Goal: Information Seeking & Learning: Check status

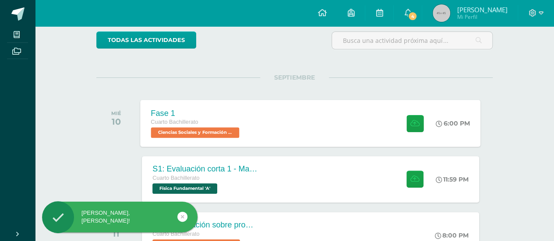
scroll to position [146, 0]
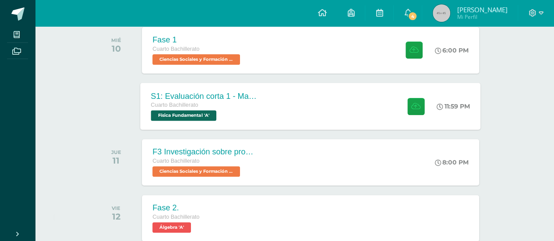
click at [284, 106] on div "S1: Evaluación corta 1 - Magnesitmo y principios básicos. Cuarto Bachillerato F…" at bounding box center [310, 106] width 340 height 47
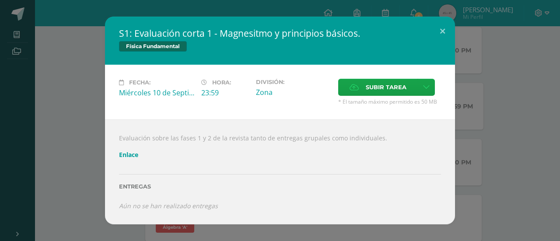
click at [122, 53] on div "Física Fundamental" at bounding box center [280, 47] width 322 height 13
click at [54, 73] on div "S1: Evaluación corta 1 - Magnesitmo y principios básicos. Física Fundamental Fe…" at bounding box center [280, 121] width 553 height 208
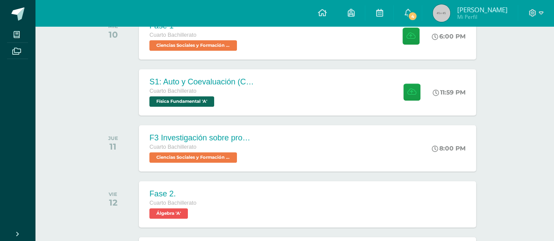
scroll to position [0, 3]
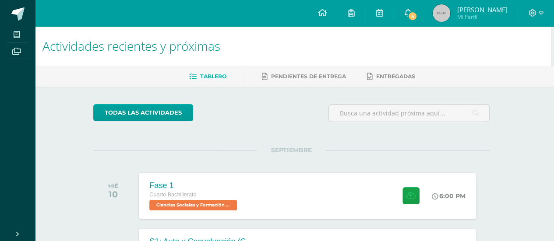
click at [417, 18] on span "4" at bounding box center [412, 16] width 10 height 10
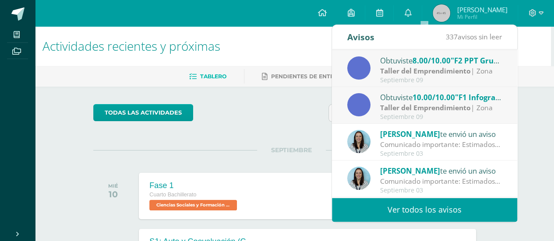
scroll to position [0, 0]
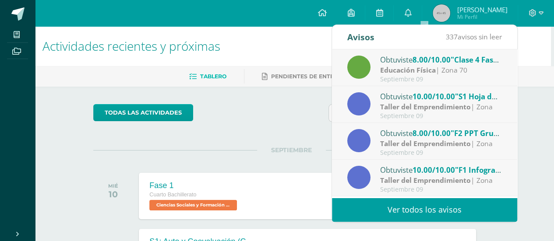
click at [462, 73] on div "Educación Física | Zona 70" at bounding box center [441, 70] width 122 height 10
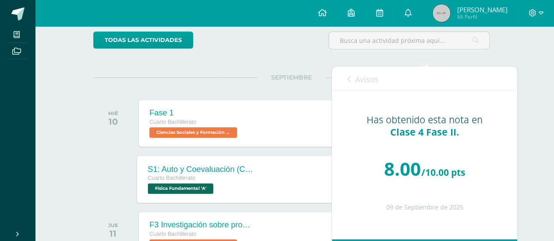
scroll to position [0, 3]
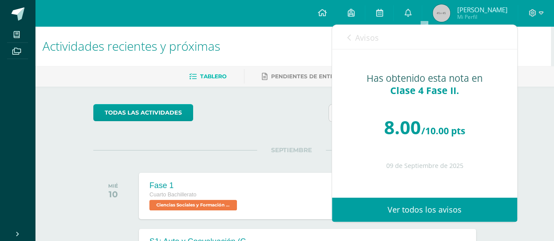
click at [359, 44] on link "Avisos" at bounding box center [363, 37] width 32 height 25
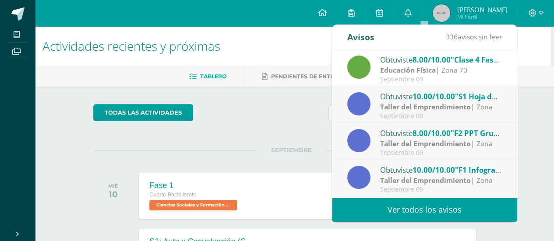
click at [474, 14] on span "Mi Perfil" at bounding box center [481, 16] width 50 height 7
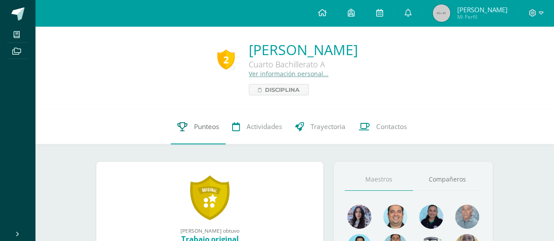
click at [204, 127] on span "Punteos" at bounding box center [206, 126] width 25 height 9
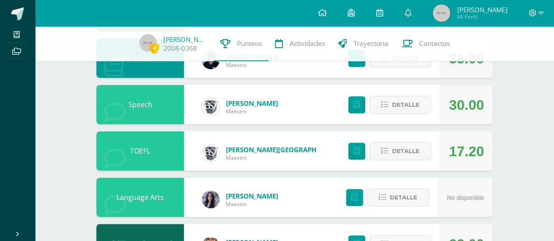
scroll to position [131, 0]
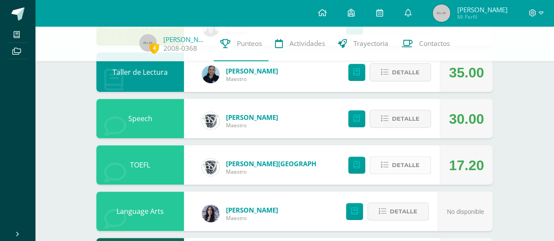
click at [410, 166] on span "Detalle" at bounding box center [406, 165] width 28 height 16
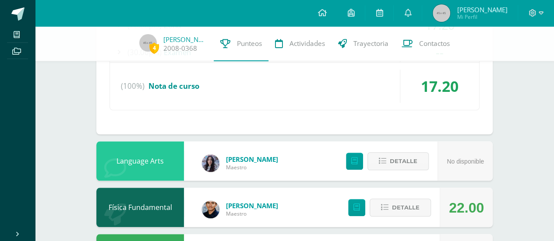
scroll to position [277, 0]
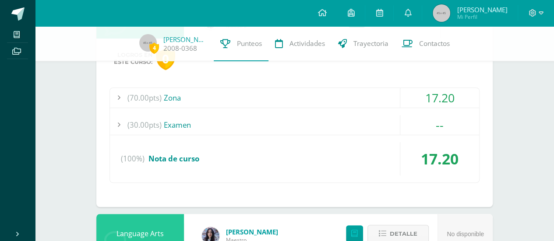
click at [454, 106] on div "17.20" at bounding box center [439, 98] width 79 height 20
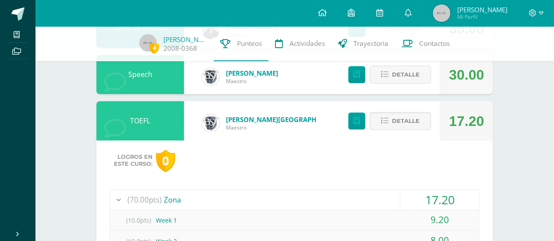
scroll to position [131, 0]
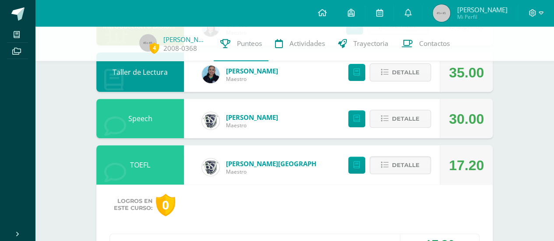
drag, startPoint x: 484, startPoint y: 163, endPoint x: 459, endPoint y: 161, distance: 25.9
click at [484, 163] on div "17.20" at bounding box center [465, 164] width 53 height 39
click at [401, 161] on span "Detalle" at bounding box center [406, 165] width 28 height 16
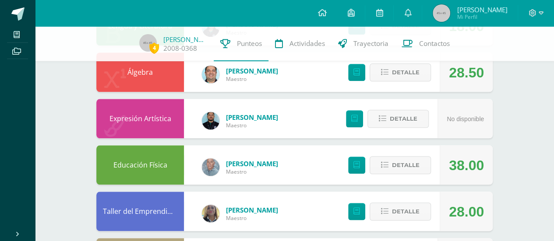
scroll to position [423, 0]
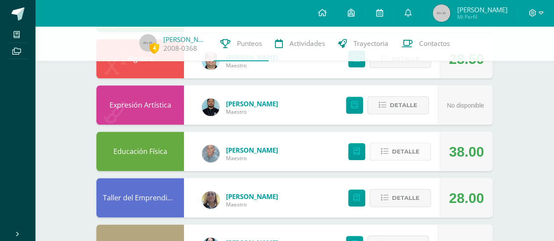
click at [405, 152] on span "Detalle" at bounding box center [406, 152] width 28 height 16
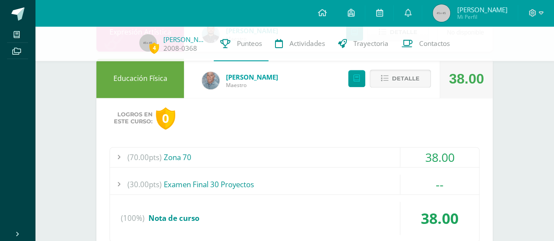
click at [405, 152] on div "38.00" at bounding box center [439, 157] width 79 height 20
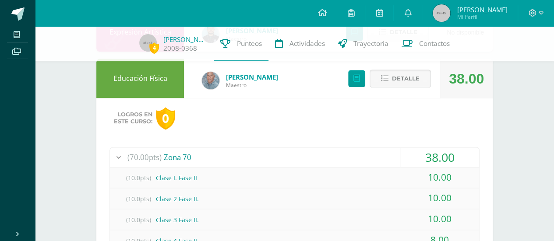
scroll to position [569, 0]
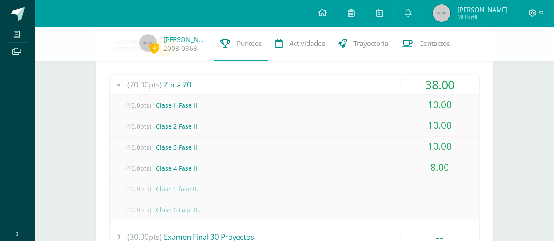
click at [451, 93] on div "38.00" at bounding box center [439, 85] width 79 height 20
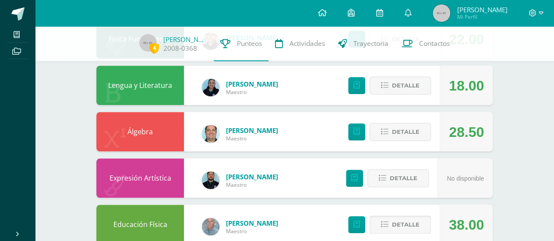
click at [410, 226] on span "Detalle" at bounding box center [406, 225] width 28 height 16
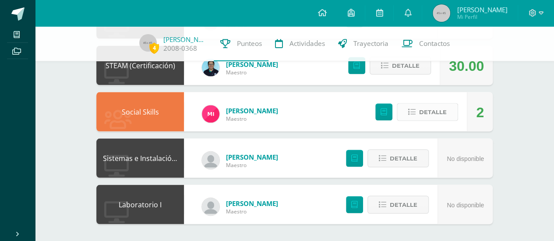
scroll to position [715, 0]
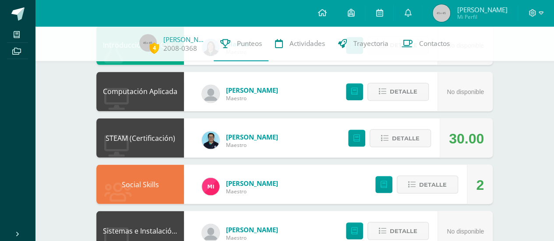
click at [415, 152] on div "Detalle" at bounding box center [387, 137] width 105 height 39
click at [418, 145] on span "Detalle" at bounding box center [406, 138] width 28 height 16
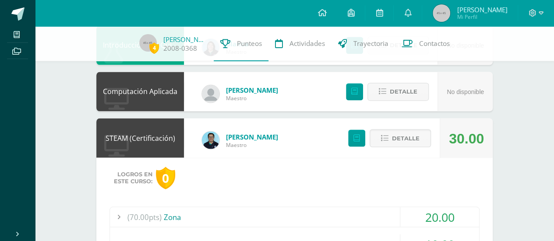
scroll to position [788, 0]
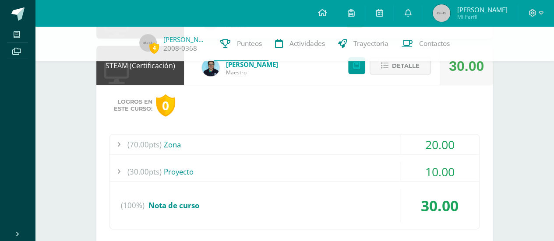
click at [424, 143] on div "20.00" at bounding box center [439, 144] width 79 height 20
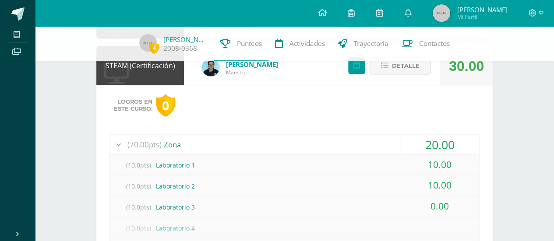
click at [437, 138] on div "20.00" at bounding box center [439, 144] width 79 height 20
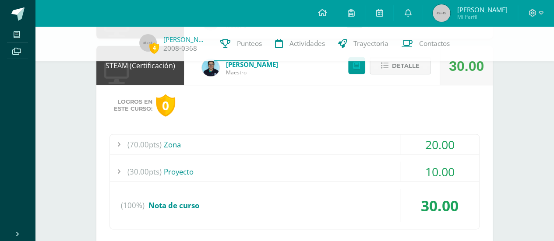
click at [403, 68] on span "Detalle" at bounding box center [406, 65] width 28 height 16
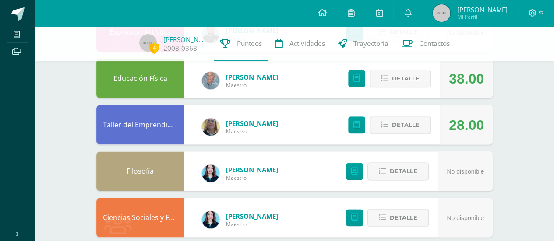
scroll to position [423, 0]
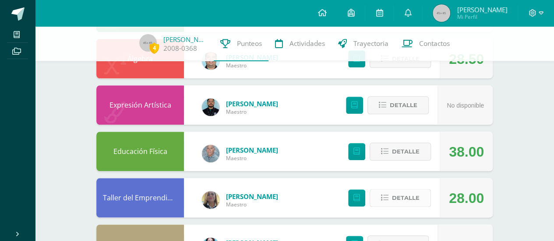
click at [382, 200] on icon at bounding box center [384, 197] width 7 height 7
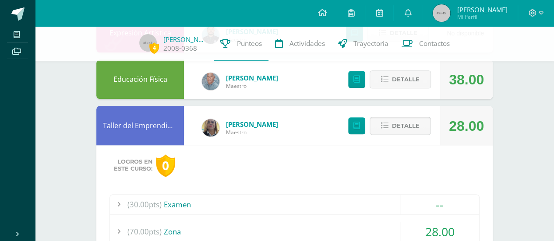
scroll to position [569, 0]
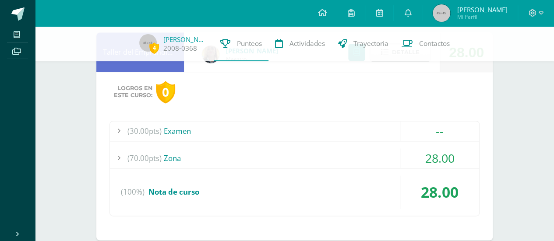
click at [432, 134] on div "--" at bounding box center [439, 131] width 79 height 20
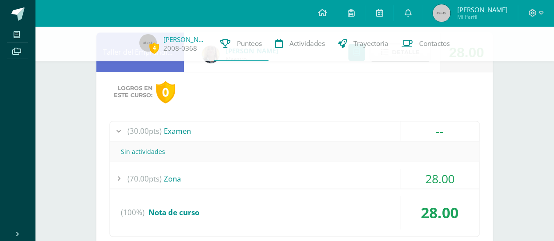
click at [437, 135] on div "--" at bounding box center [439, 131] width 79 height 20
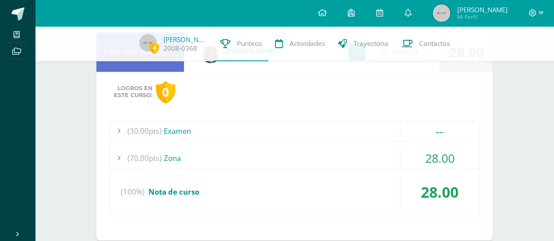
click at [436, 162] on div "28.00" at bounding box center [439, 158] width 79 height 20
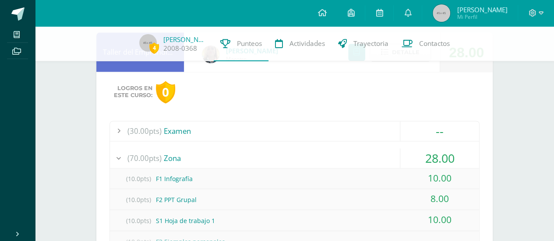
scroll to position [642, 0]
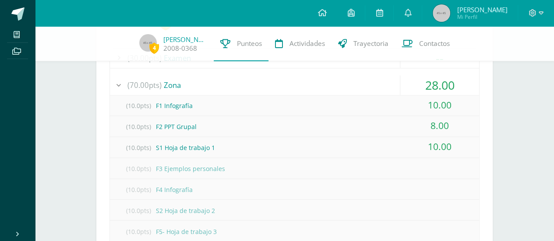
click at [433, 86] on div "28.00" at bounding box center [439, 85] width 79 height 20
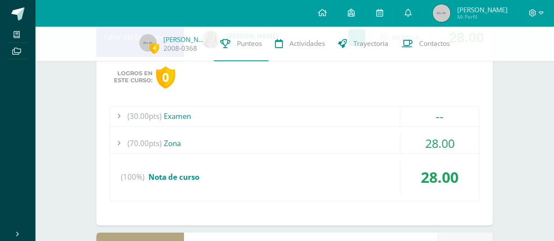
scroll to position [496, 0]
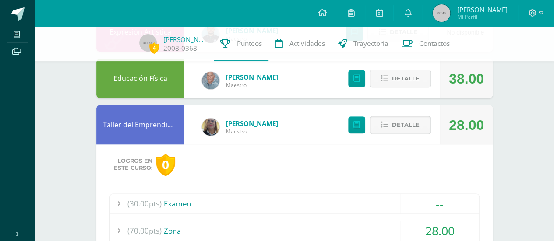
click at [414, 121] on span "Detalle" at bounding box center [406, 125] width 28 height 16
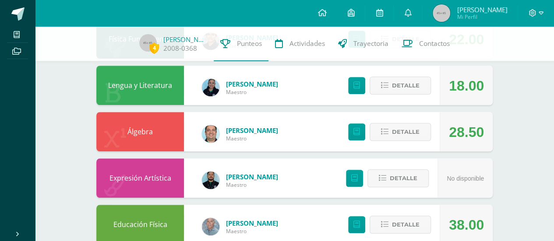
scroll to position [277, 0]
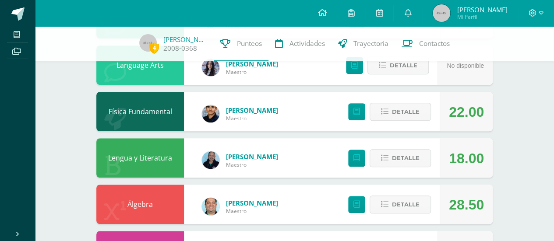
click at [369, 210] on div "Detalle" at bounding box center [387, 204] width 105 height 39
click at [384, 205] on icon at bounding box center [384, 204] width 7 height 7
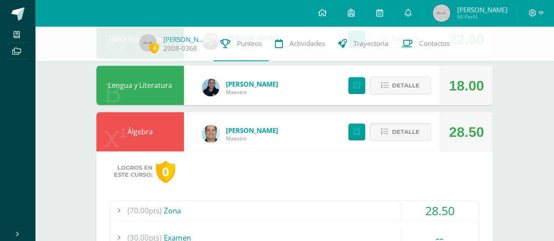
click at [415, 204] on div "28.50" at bounding box center [439, 211] width 79 height 20
click at [410, 137] on span "Detalle" at bounding box center [406, 132] width 28 height 16
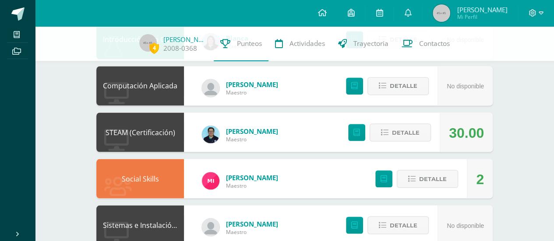
scroll to position [788, 0]
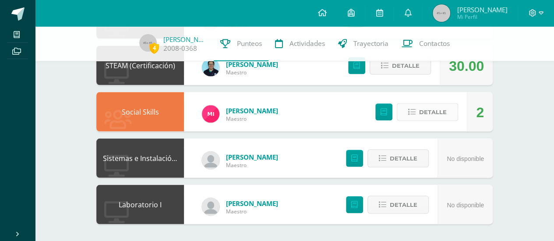
click at [455, 106] on button "Detalle" at bounding box center [426, 112] width 61 height 18
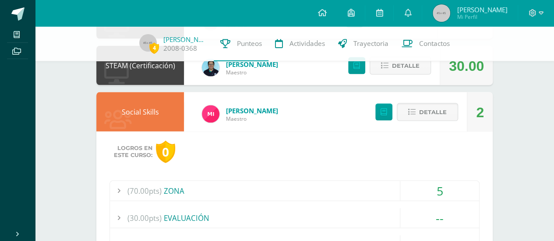
click at [419, 191] on div "5" at bounding box center [439, 191] width 79 height 20
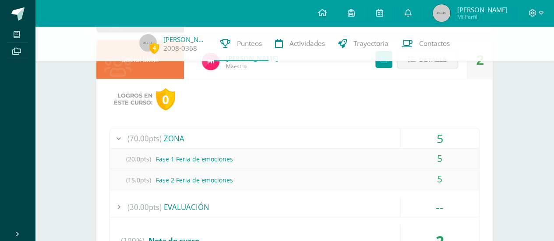
scroll to position [861, 0]
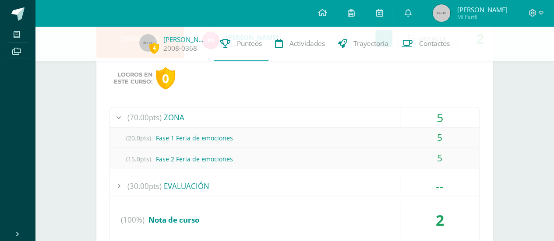
click at [431, 116] on div "5" at bounding box center [439, 118] width 79 height 20
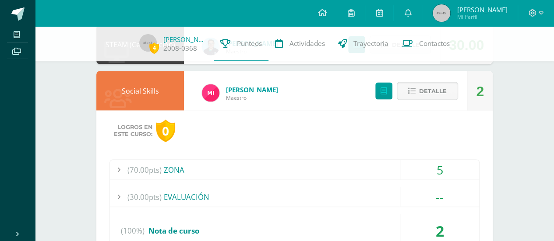
scroll to position [715, 0]
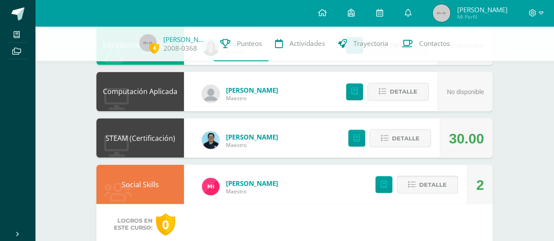
click at [434, 184] on span "Detalle" at bounding box center [433, 184] width 28 height 16
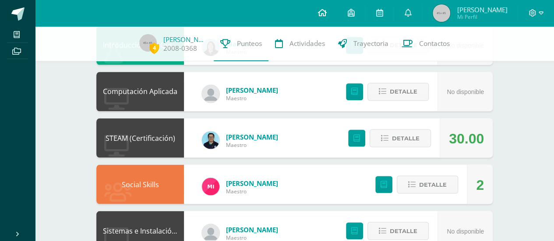
click at [337, 10] on link at bounding box center [322, 13] width 30 height 26
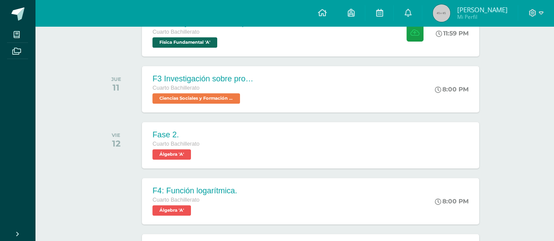
scroll to position [146, 0]
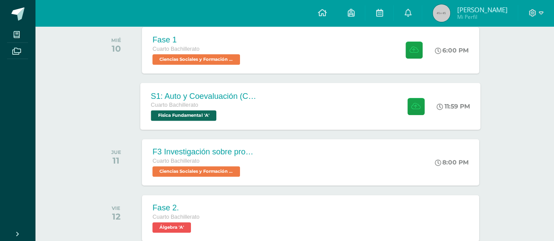
click at [399, 110] on div at bounding box center [413, 106] width 43 height 47
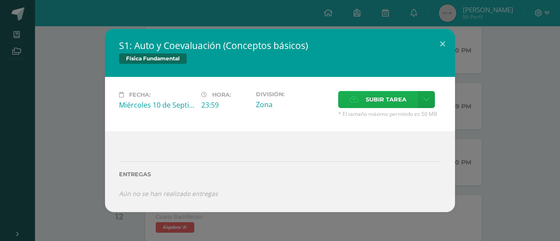
click at [370, 101] on span "Subir tarea" at bounding box center [386, 99] width 41 height 16
click at [0, 0] on input "Subir tarea" at bounding box center [0, 0] width 0 height 0
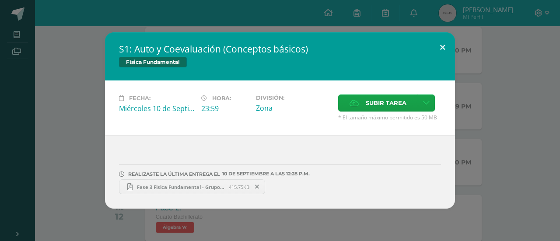
click at [439, 49] on button at bounding box center [442, 47] width 25 height 30
